Goal: Task Accomplishment & Management: Use online tool/utility

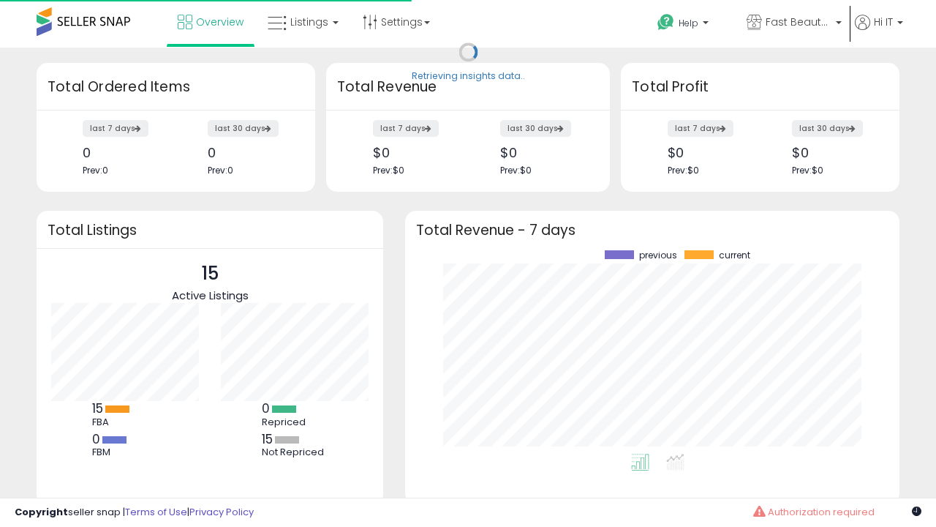
scroll to position [203, 465]
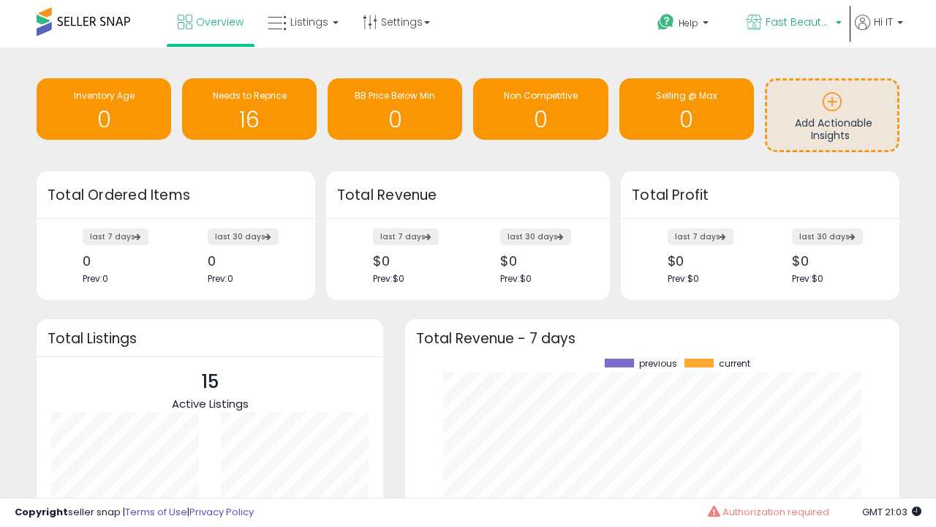
click at [793, 23] on span "Fast Beauty ([GEOGRAPHIC_DATA])" at bounding box center [799, 22] width 66 height 15
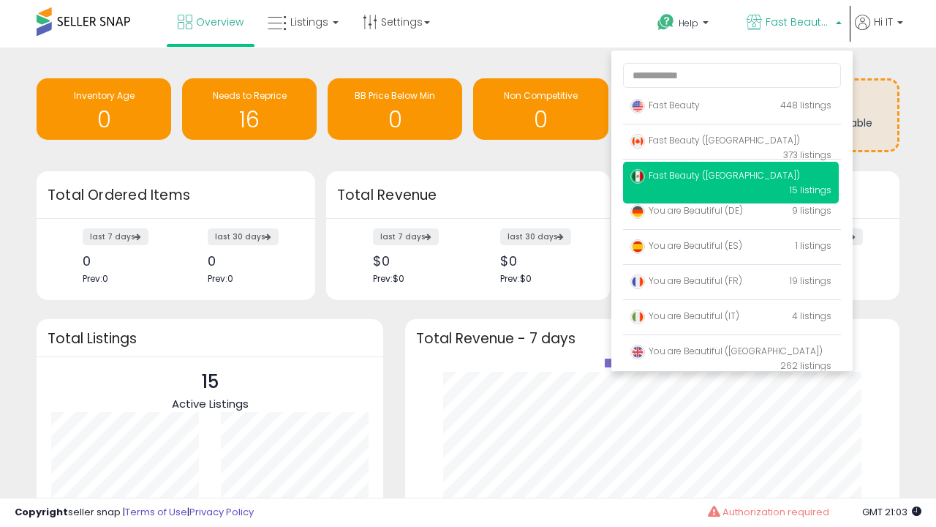
click at [731, 107] on p "Fast Beauty 448 listings" at bounding box center [731, 105] width 216 height 29
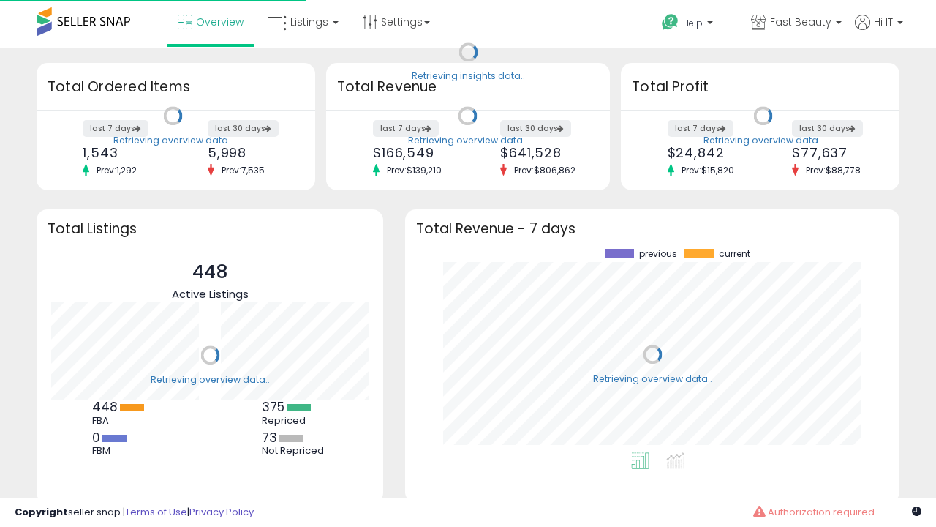
scroll to position [203, 465]
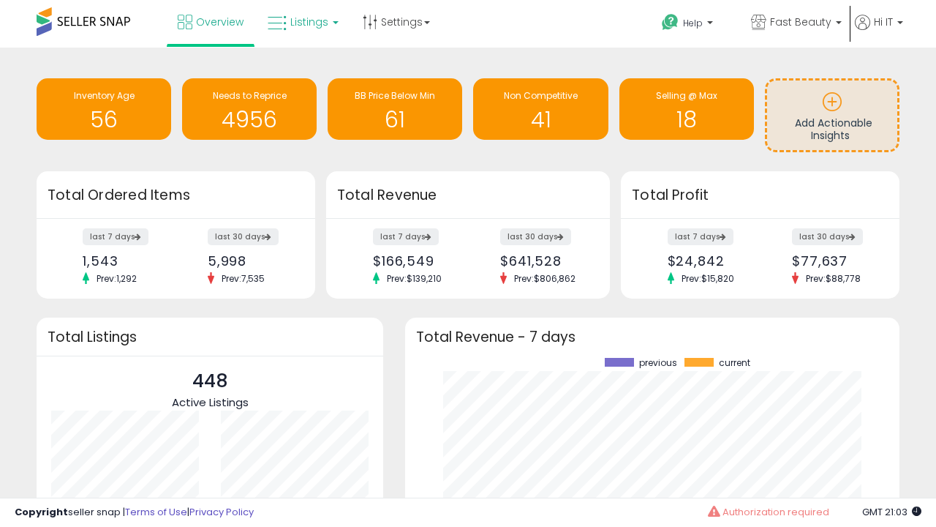
click at [301, 22] on span "Listings" at bounding box center [309, 22] width 38 height 15
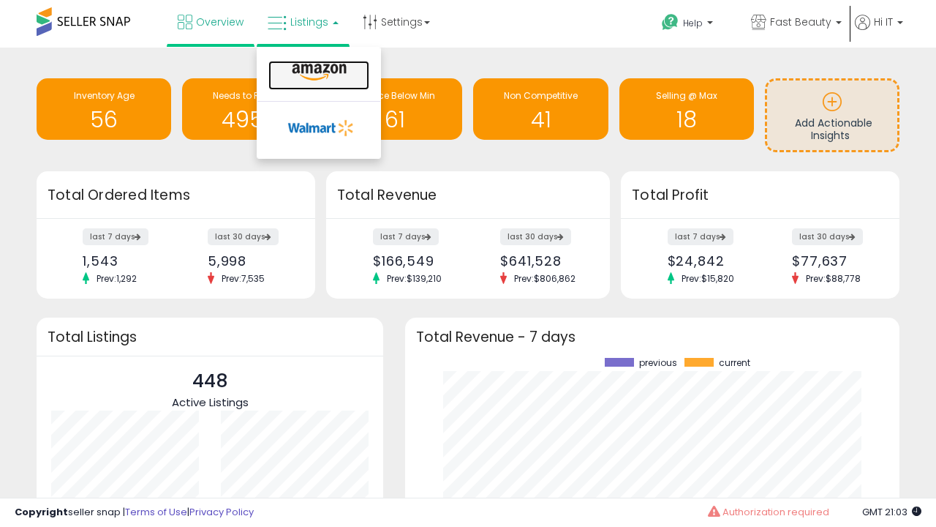
click at [317, 72] on icon at bounding box center [319, 72] width 64 height 19
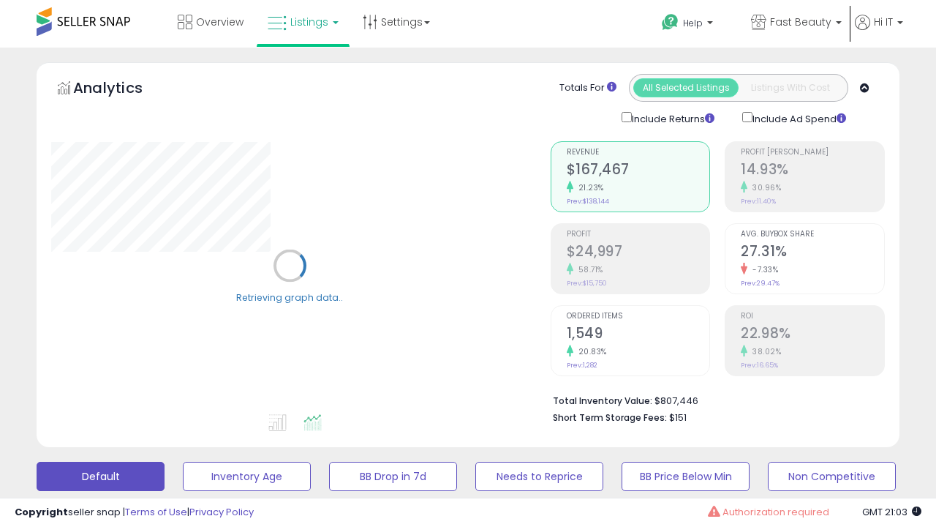
click at [183, 461] on button "All_Inventory" at bounding box center [247, 475] width 128 height 29
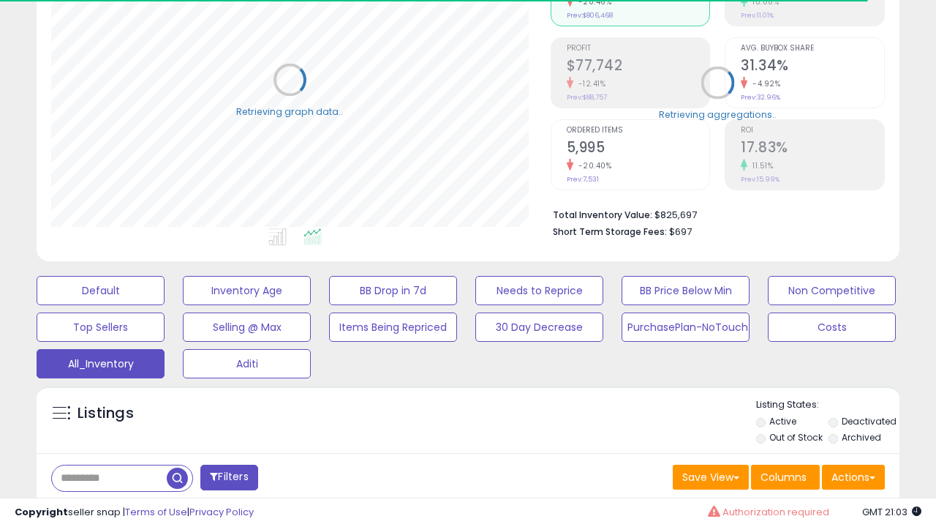
click at [104, 508] on span "Last 30 Days" at bounding box center [107, 515] width 64 height 15
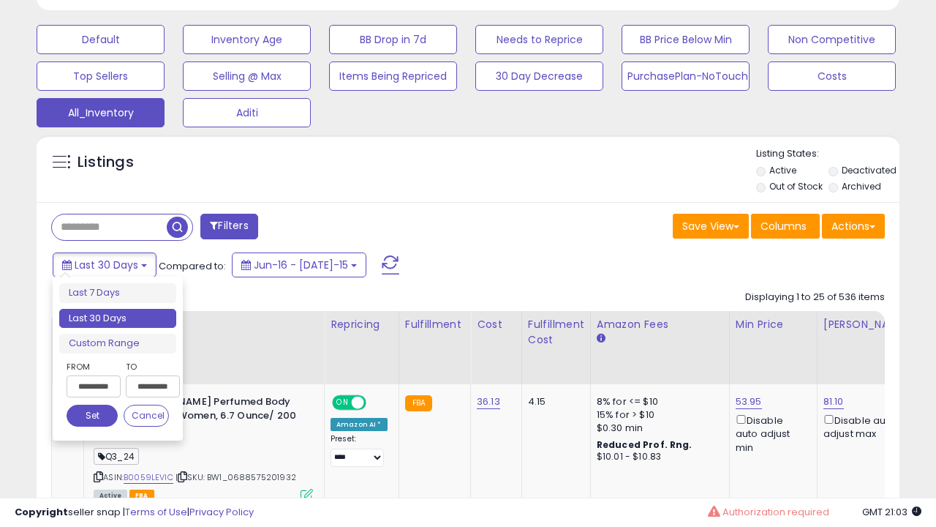
click at [118, 318] on li "Last 30 Days" at bounding box center [117, 319] width 117 height 20
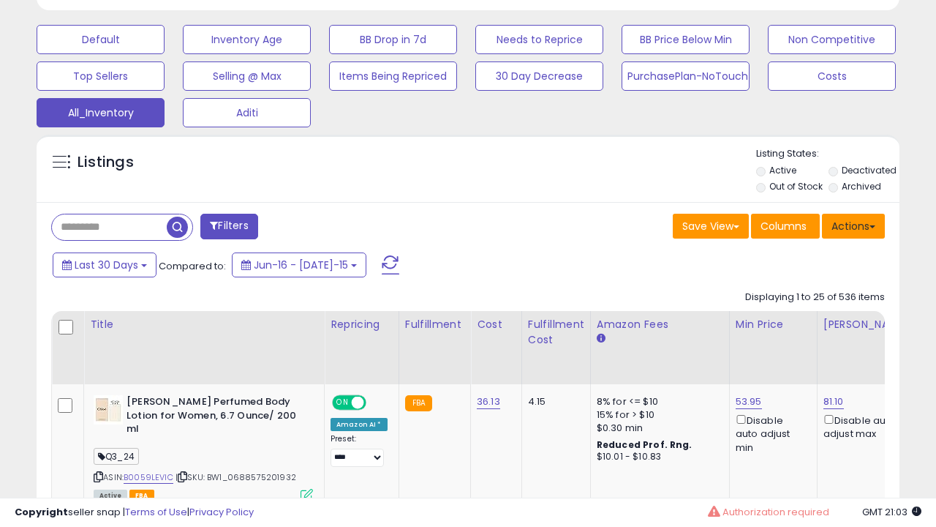
click at [853, 225] on button "Actions" at bounding box center [853, 226] width 63 height 25
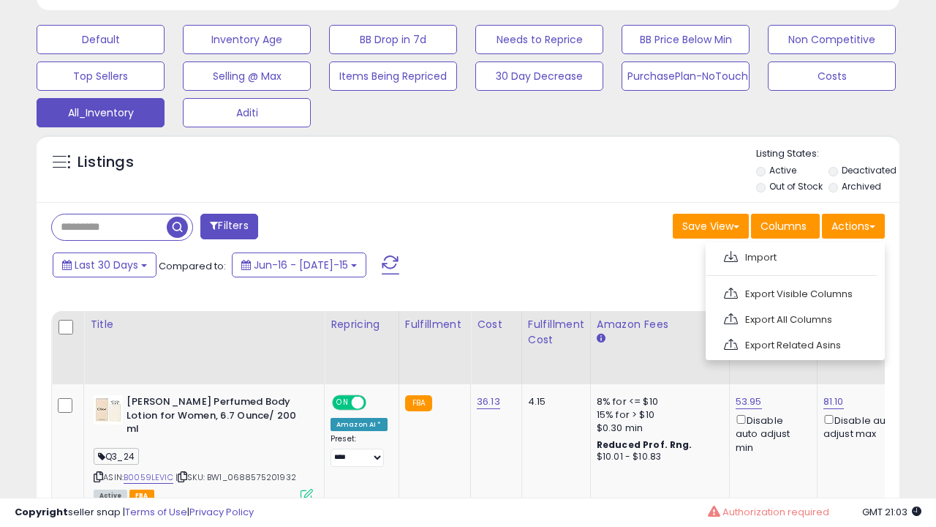
click at [793, 317] on link "Export All Columns" at bounding box center [794, 319] width 160 height 23
